Goal: Task Accomplishment & Management: Manage account settings

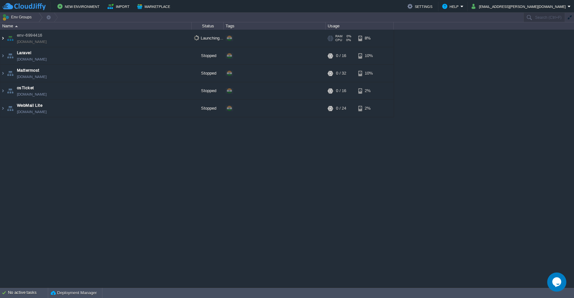
click at [2, 40] on img at bounding box center [2, 38] width 5 height 17
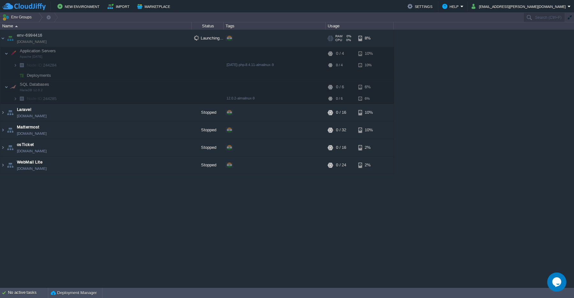
click at [34, 41] on link "[DOMAIN_NAME]" at bounding box center [32, 42] width 30 height 6
click at [204, 38] on span "Launching..." at bounding box center [208, 37] width 29 height 5
click at [4, 39] on img at bounding box center [2, 38] width 5 height 17
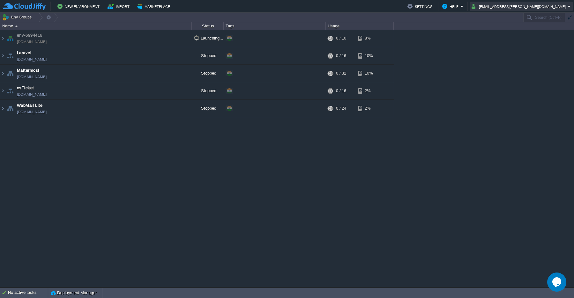
drag, startPoint x: 504, startPoint y: 8, endPoint x: 553, endPoint y: 12, distance: 49.3
click at [553, 12] on div "New Environment Import Marketplace Bonus ₹0.00 Upgrade Account Settings Help [E…" at bounding box center [287, 6] width 574 height 13
click at [188, 56] on button "button" at bounding box center [185, 56] width 6 height 6
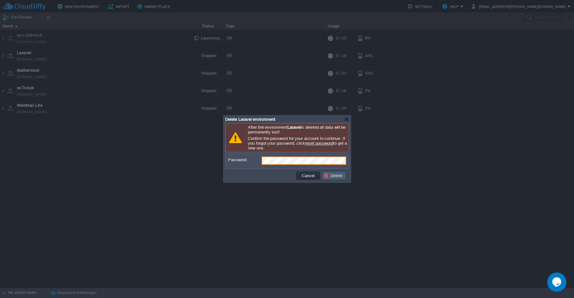
click at [339, 178] on button "Delete" at bounding box center [334, 176] width 20 height 6
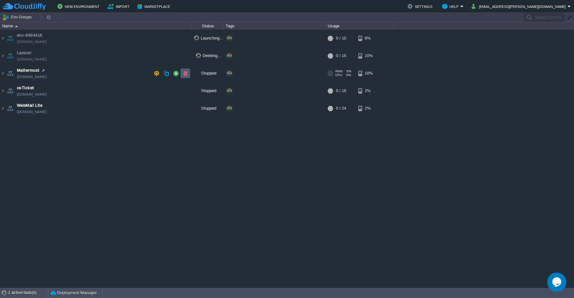
click at [187, 76] on td at bounding box center [186, 74] width 10 height 10
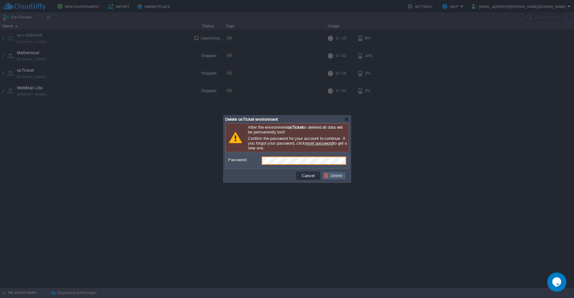
click at [333, 178] on button "Delete" at bounding box center [334, 176] width 20 height 6
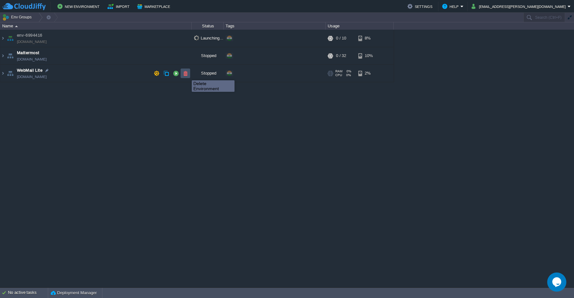
click at [187, 75] on button "button" at bounding box center [185, 74] width 6 height 6
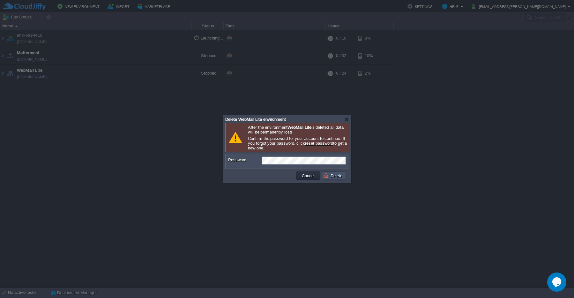
click at [333, 178] on button "Delete" at bounding box center [334, 176] width 20 height 6
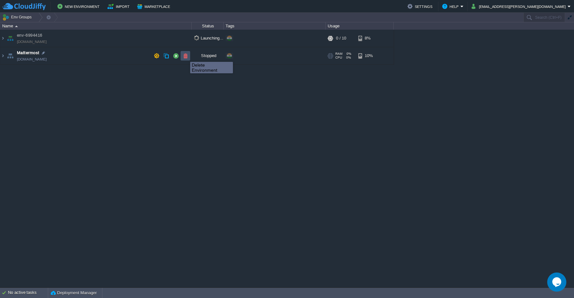
click at [185, 56] on button "button" at bounding box center [185, 56] width 6 height 6
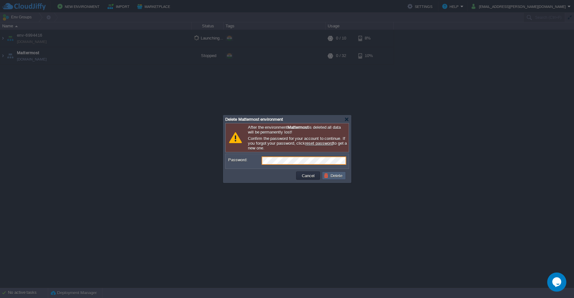
click at [335, 180] on td "Delete" at bounding box center [334, 176] width 24 height 8
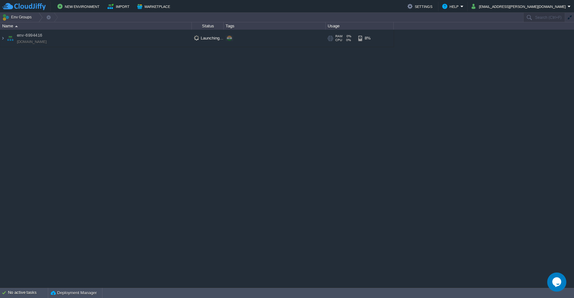
click at [229, 39] on span at bounding box center [229, 38] width 5 height 5
click at [3, 40] on img at bounding box center [2, 38] width 5 height 17
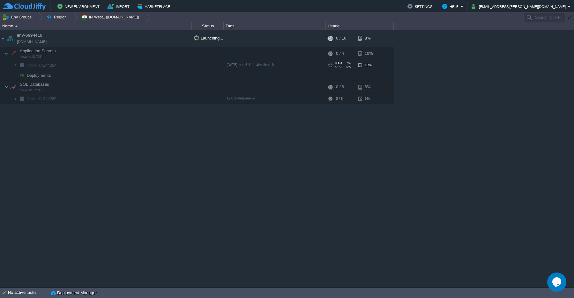
click at [50, 67] on span "Node ID: 244284" at bounding box center [41, 65] width 31 height 5
click at [16, 68] on img at bounding box center [15, 65] width 4 height 10
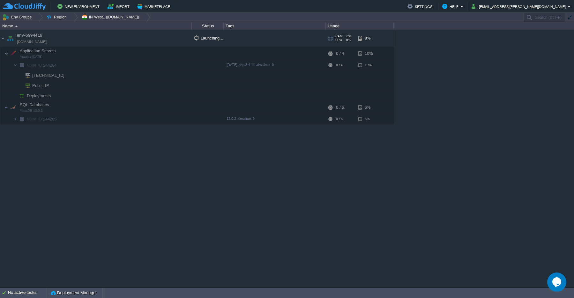
click at [26, 45] on td "env-6994416 [DOMAIN_NAME]" at bounding box center [95, 39] width 191 height 18
click at [33, 44] on link "[DOMAIN_NAME]" at bounding box center [32, 42] width 30 height 6
